Goal: Task Accomplishment & Management: Manage account settings

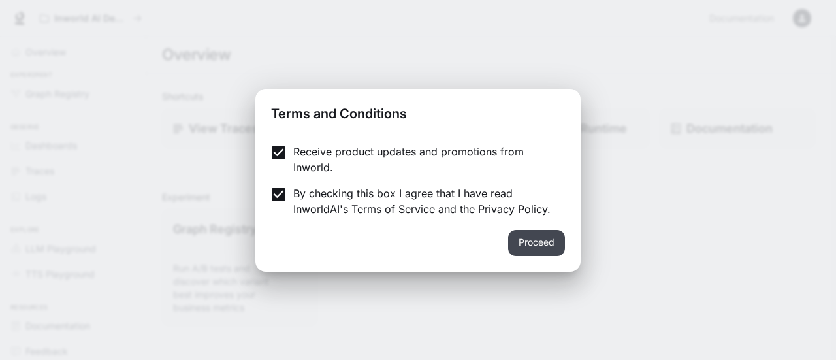
click at [542, 242] on button "Proceed" at bounding box center [536, 243] width 57 height 26
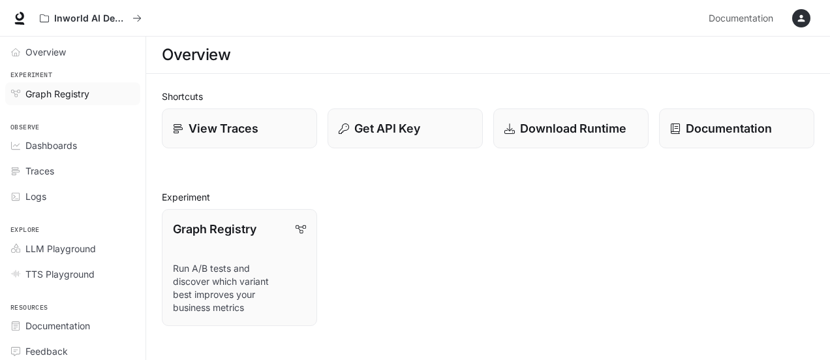
click at [80, 92] on span "Graph Registry" at bounding box center [57, 94] width 64 height 14
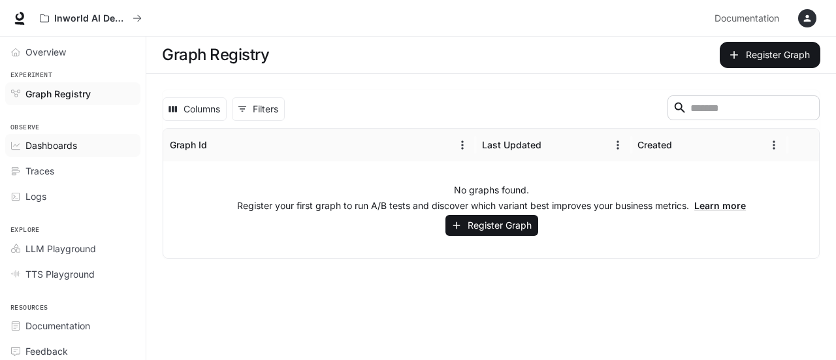
click at [64, 146] on span "Dashboards" at bounding box center [51, 145] width 52 height 14
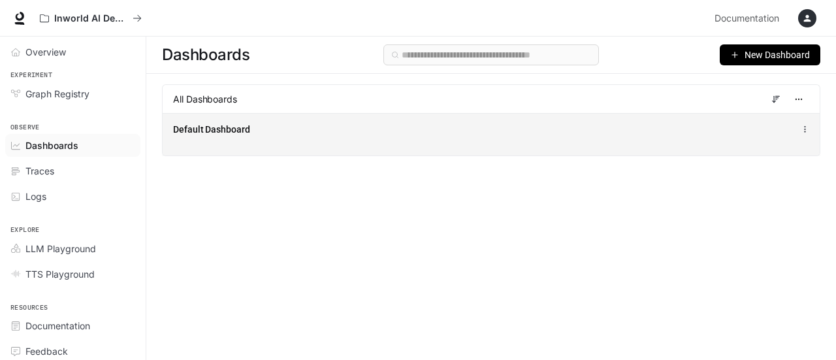
click at [230, 139] on div "Default Dashboard" at bounding box center [491, 134] width 657 height 42
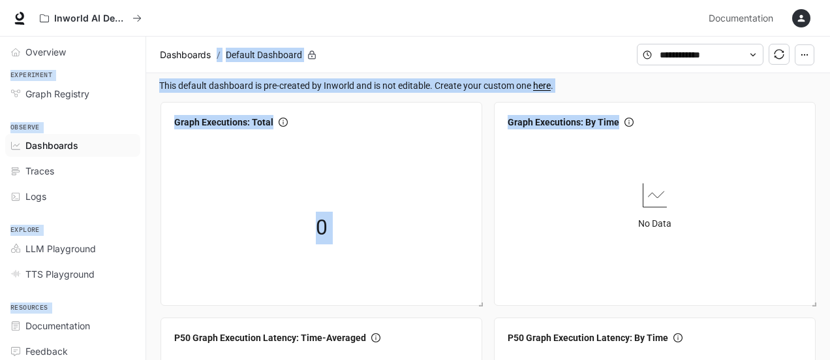
drag, startPoint x: 818, startPoint y: 102, endPoint x: 816, endPoint y: 22, distance: 80.3
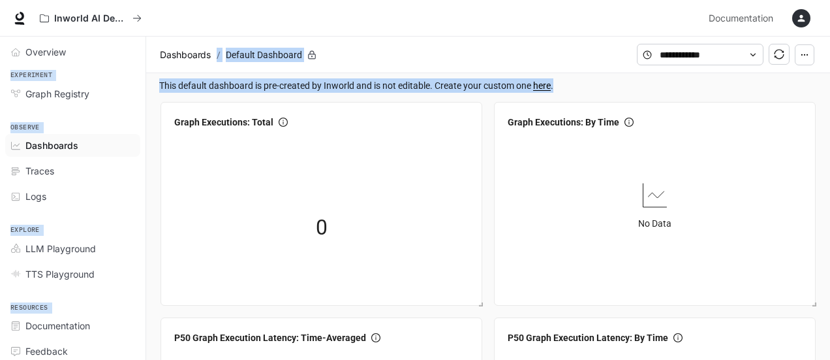
drag, startPoint x: 816, startPoint y: 22, endPoint x: 806, endPoint y: 87, distance: 66.8
click at [72, 267] on span "TTS Playground" at bounding box center [59, 274] width 69 height 14
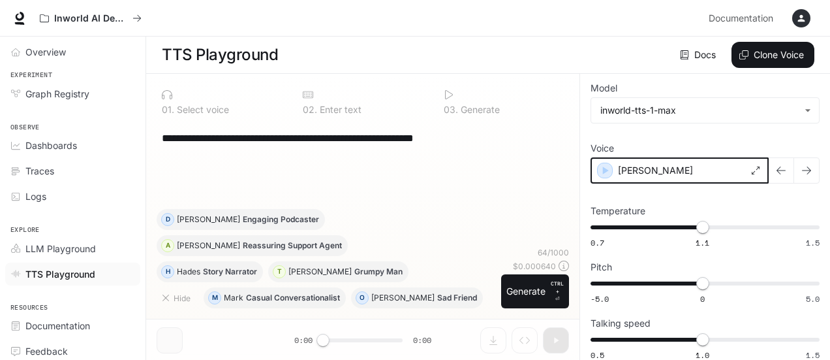
click at [598, 171] on div "button" at bounding box center [605, 170] width 14 height 14
click at [804, 176] on button "button" at bounding box center [807, 170] width 26 height 26
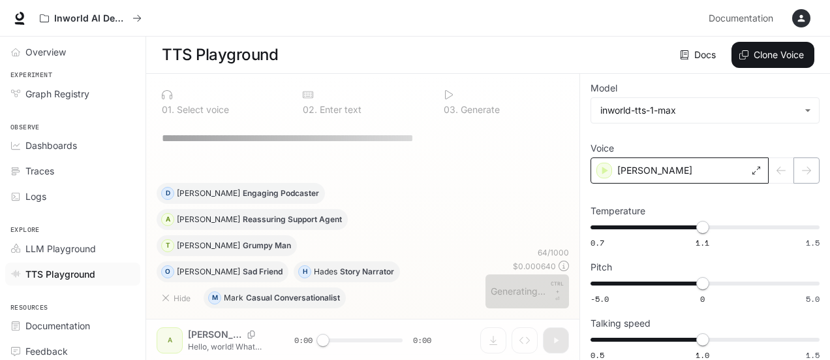
click at [804, 176] on div at bounding box center [794, 170] width 51 height 26
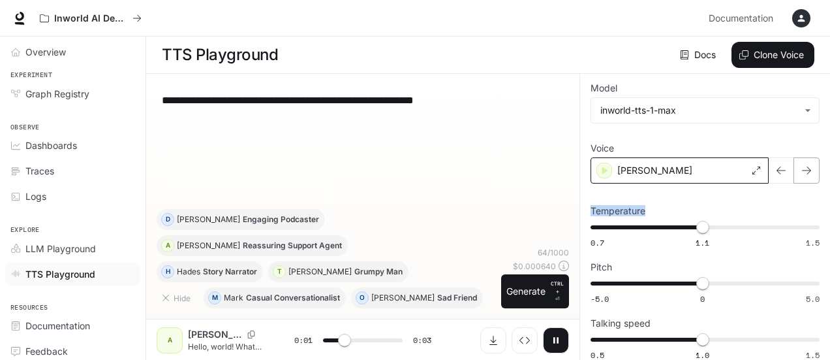
click at [804, 176] on button "button" at bounding box center [807, 170] width 26 height 26
type input "*"
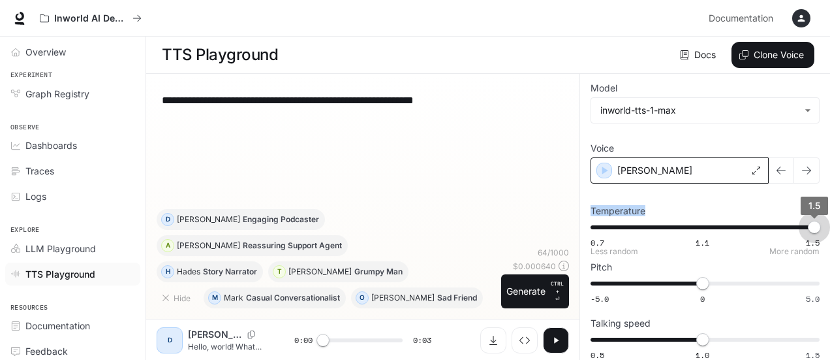
drag, startPoint x: 702, startPoint y: 226, endPoint x: 820, endPoint y: 231, distance: 117.6
click at [820, 231] on span "1.5" at bounding box center [814, 227] width 13 height 13
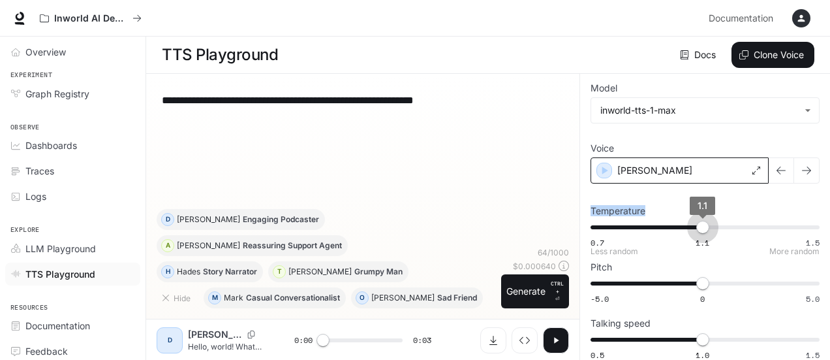
drag, startPoint x: 820, startPoint y: 231, endPoint x: 700, endPoint y: 230, distance: 119.5
click at [700, 230] on span "1.1" at bounding box center [703, 227] width 13 height 13
type input "****"
click at [90, 245] on span "LLM Playground" at bounding box center [60, 249] width 71 height 14
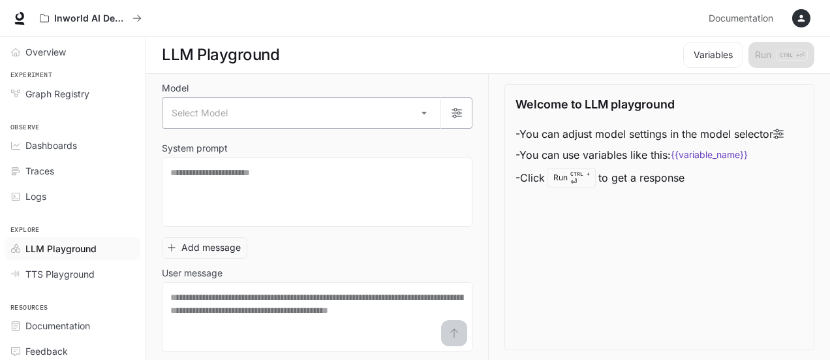
click at [417, 122] on body "Skip to main content Inworld AI Demos Documentation Documentation Portal Overvi…" at bounding box center [415, 180] width 830 height 360
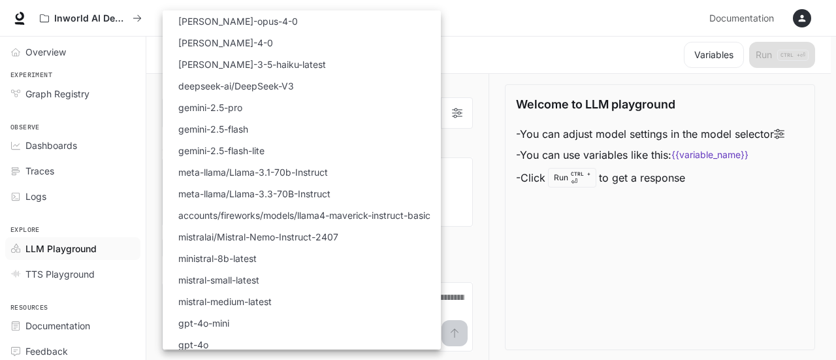
click at [104, 327] on div at bounding box center [418, 180] width 836 height 360
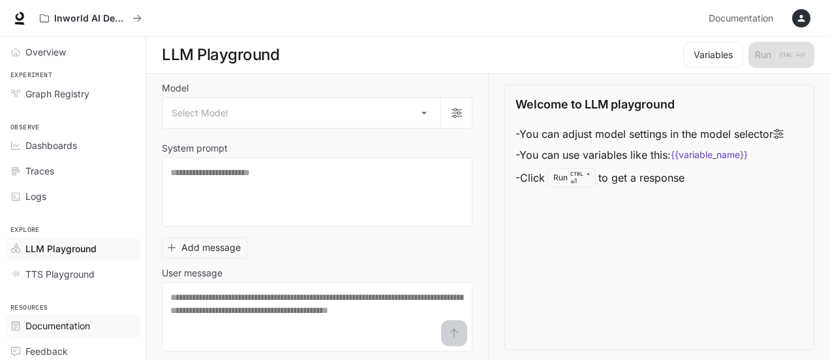
click at [69, 324] on span "Documentation" at bounding box center [57, 326] width 65 height 14
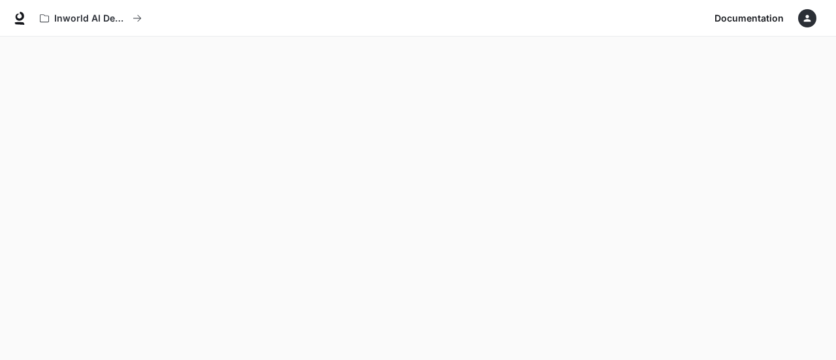
click at [810, 20] on icon "button" at bounding box center [807, 18] width 10 height 10
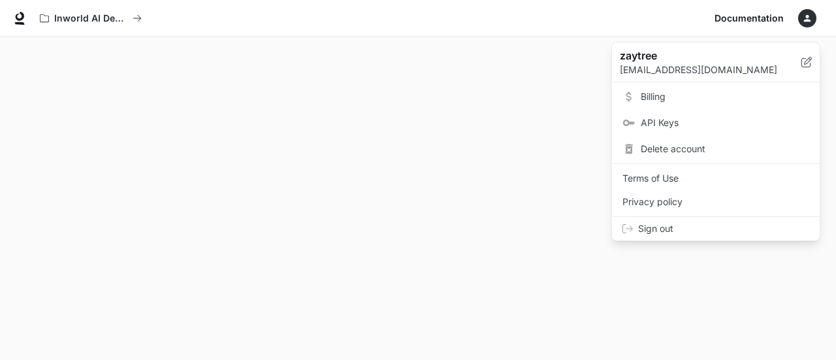
click at [694, 148] on span "Delete account" at bounding box center [724, 148] width 168 height 13
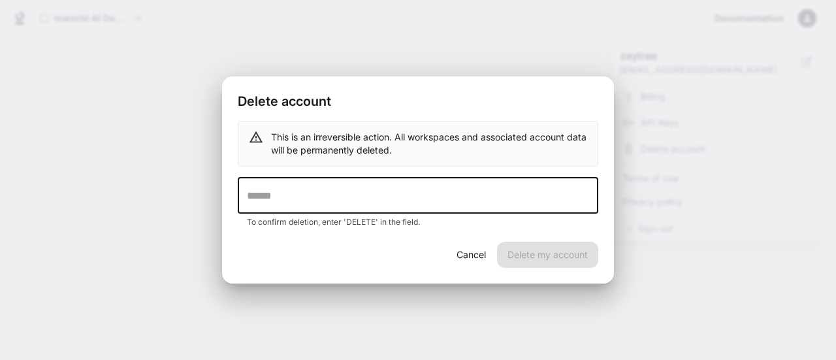
click at [382, 198] on input "text" at bounding box center [418, 195] width 360 height 37
type input "******"
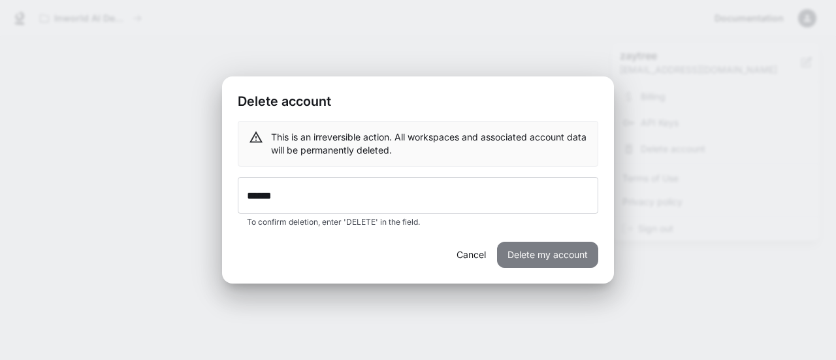
click at [532, 254] on button "Delete my account" at bounding box center [547, 255] width 101 height 26
